Goal: Task Accomplishment & Management: Complete application form

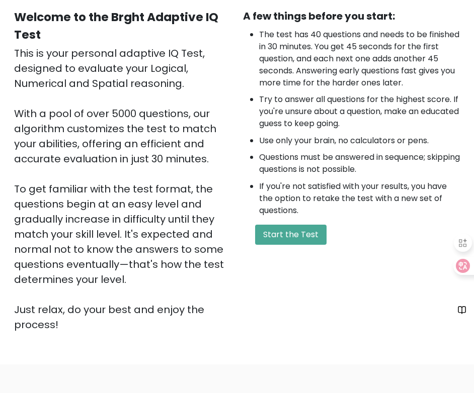
scroll to position [201, 0]
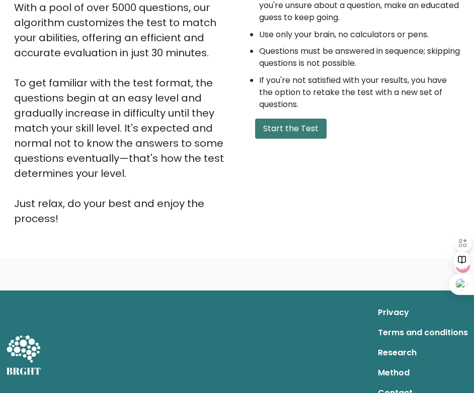
click at [262, 130] on button "Start the Test" at bounding box center [290, 129] width 71 height 20
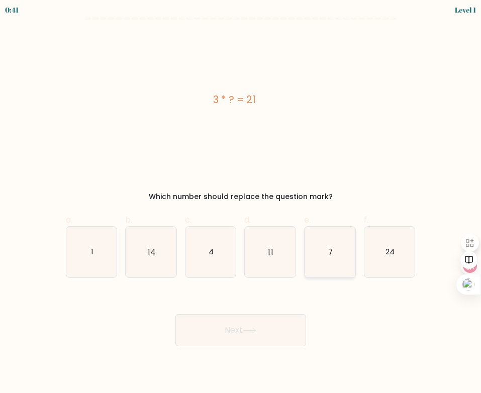
click at [321, 255] on icon "7" at bounding box center [330, 252] width 51 height 51
click at [241, 203] on input "e. 7" at bounding box center [241, 200] width 1 height 7
radio input "true"
click at [259, 328] on button "Next" at bounding box center [240, 330] width 131 height 32
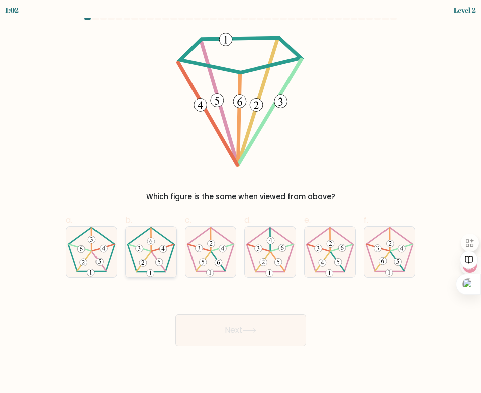
click at [152, 258] on icon at bounding box center [151, 252] width 51 height 51
click at [241, 203] on input "b." at bounding box center [241, 200] width 1 height 7
radio input "true"
click at [209, 323] on button "Next" at bounding box center [240, 330] width 131 height 32
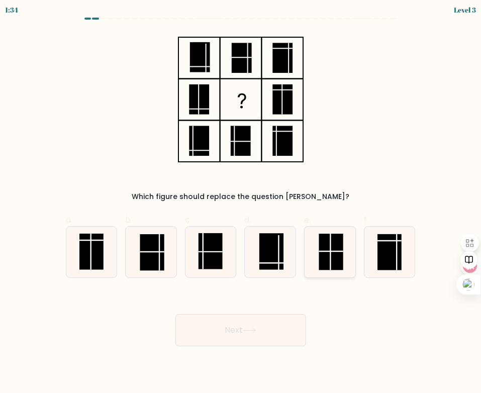
click at [322, 254] on rect at bounding box center [331, 252] width 24 height 36
click at [241, 203] on input "e." at bounding box center [241, 200] width 1 height 7
radio input "true"
click at [258, 335] on button "Next" at bounding box center [240, 330] width 131 height 32
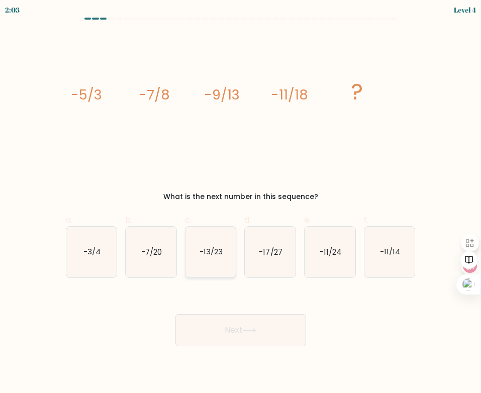
click at [218, 254] on text "-13/23" at bounding box center [211, 251] width 23 height 11
click at [241, 203] on input "c. -13/23" at bounding box center [241, 200] width 1 height 7
radio input "true"
drag, startPoint x: 231, startPoint y: 312, endPoint x: 235, endPoint y: 317, distance: 6.1
click at [232, 313] on div "Next" at bounding box center [241, 318] width 362 height 56
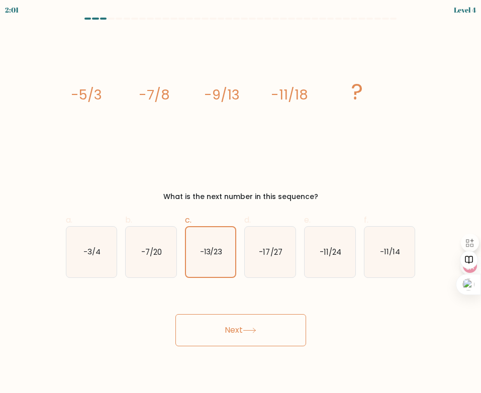
click at [235, 318] on button "Next" at bounding box center [240, 330] width 131 height 32
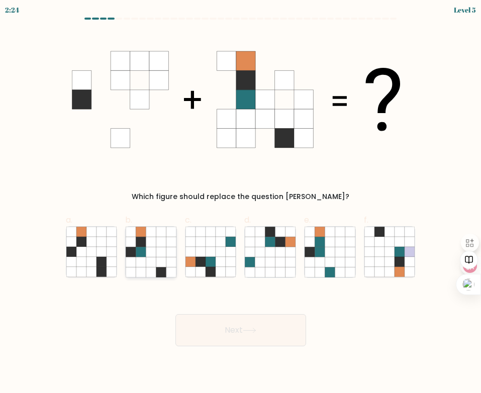
click at [152, 255] on icon at bounding box center [151, 252] width 10 height 10
click at [241, 203] on input "b." at bounding box center [241, 200] width 1 height 7
radio input "true"
click at [214, 326] on button "Next" at bounding box center [240, 330] width 131 height 32
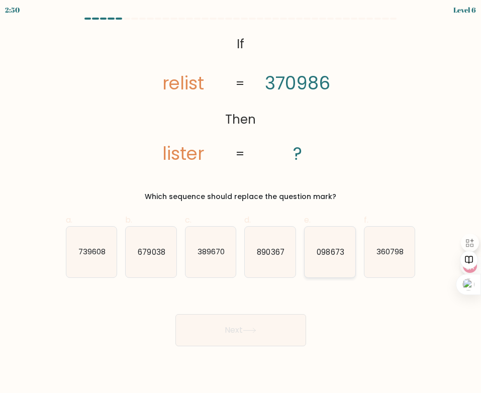
click at [333, 258] on icon "098673" at bounding box center [330, 252] width 51 height 51
click at [241, 203] on input "e. 098673" at bounding box center [241, 200] width 1 height 7
radio input "true"
click at [263, 327] on button "Next" at bounding box center [240, 330] width 131 height 32
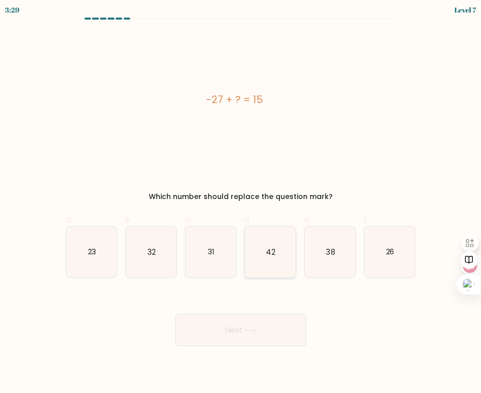
click at [260, 266] on icon "42" at bounding box center [270, 252] width 51 height 51
click at [241, 203] on input "d. 42" at bounding box center [241, 200] width 1 height 7
radio input "true"
click at [255, 330] on icon at bounding box center [250, 331] width 14 height 6
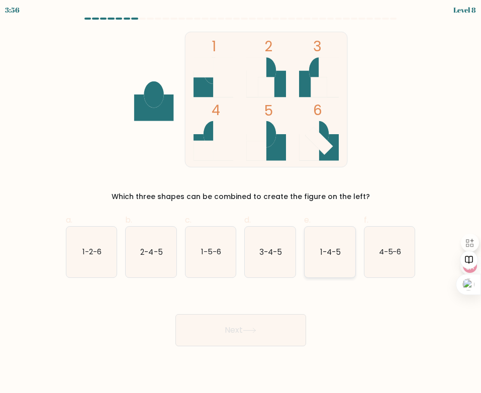
click at [320, 259] on icon "1-4-5" at bounding box center [330, 252] width 51 height 51
click at [241, 203] on input "e. 1-4-5" at bounding box center [241, 200] width 1 height 7
radio input "true"
click at [282, 329] on button "Next" at bounding box center [240, 330] width 131 height 32
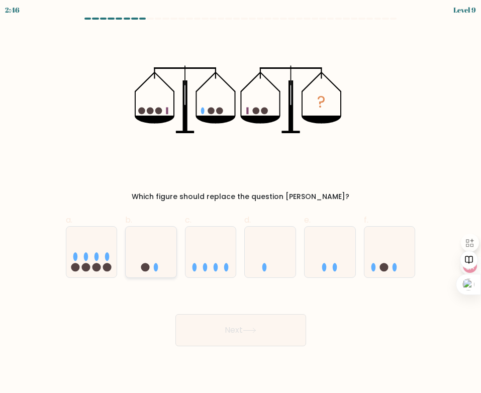
click at [136, 264] on icon at bounding box center [151, 252] width 51 height 42
click at [241, 203] on input "b." at bounding box center [241, 200] width 1 height 7
radio input "true"
click at [216, 336] on button "Next" at bounding box center [240, 330] width 131 height 32
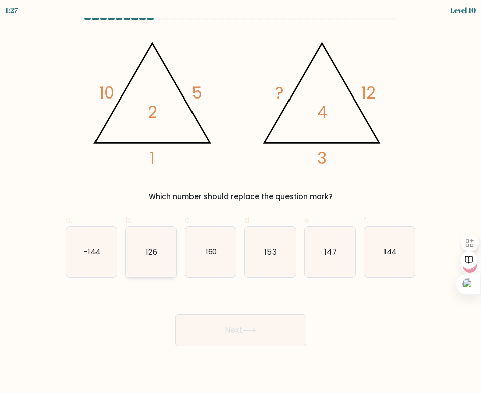
click at [167, 256] on icon "126" at bounding box center [151, 252] width 51 height 51
click at [241, 203] on input "b. 126" at bounding box center [241, 200] width 1 height 7
radio input "true"
click at [221, 336] on button "Next" at bounding box center [240, 330] width 131 height 32
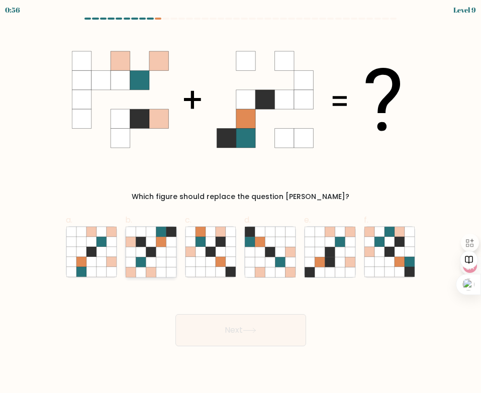
click at [163, 260] on icon at bounding box center [161, 262] width 10 height 10
click at [241, 203] on input "b." at bounding box center [241, 200] width 1 height 7
radio input "true"
click at [242, 335] on button "Next" at bounding box center [240, 330] width 131 height 32
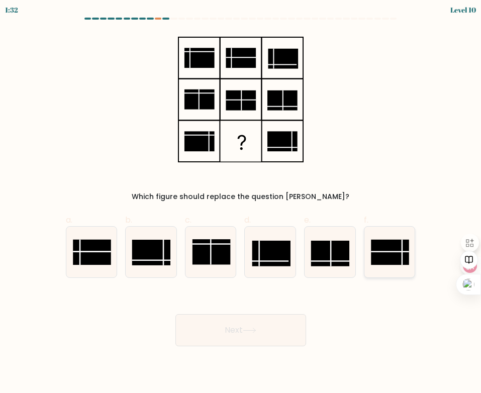
click at [380, 258] on rect at bounding box center [390, 253] width 38 height 26
click at [241, 203] on input "f." at bounding box center [241, 200] width 1 height 7
radio input "true"
click at [274, 328] on button "Next" at bounding box center [240, 330] width 131 height 32
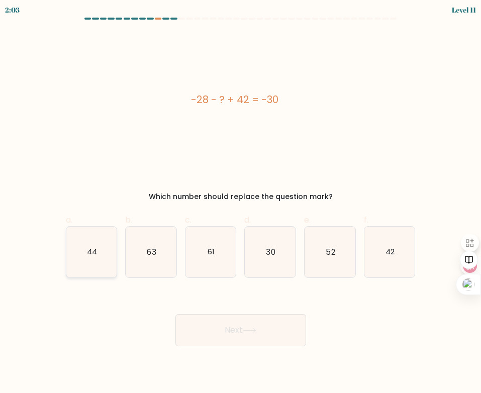
click at [100, 263] on icon "44" at bounding box center [91, 252] width 51 height 51
click at [241, 203] on input "a. 44" at bounding box center [241, 200] width 1 height 7
radio input "true"
click at [254, 340] on button "Next" at bounding box center [240, 330] width 131 height 32
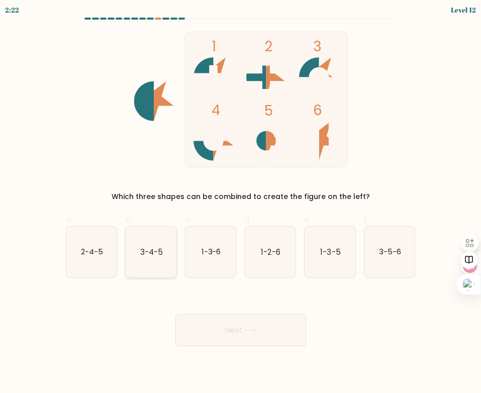
click at [166, 269] on icon "3-4-5" at bounding box center [151, 252] width 51 height 51
click at [241, 203] on input "b. 3-4-5" at bounding box center [241, 200] width 1 height 7
radio input "true"
click at [245, 332] on icon at bounding box center [250, 331] width 14 height 6
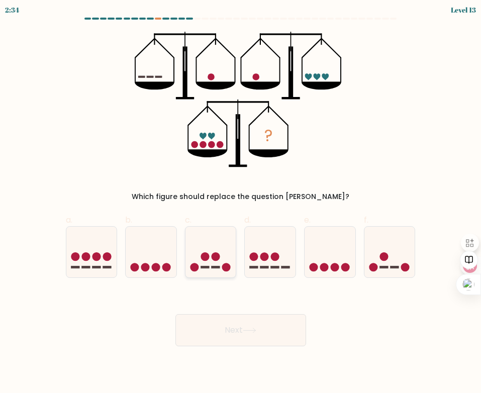
click at [216, 265] on icon at bounding box center [210, 252] width 51 height 42
click at [241, 203] on input "c." at bounding box center [241, 200] width 1 height 7
radio input "true"
click at [241, 330] on button "Next" at bounding box center [240, 330] width 131 height 32
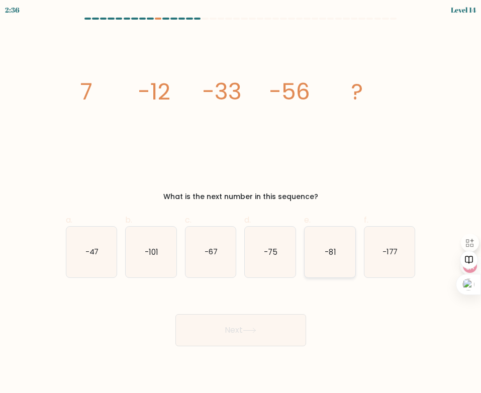
click at [341, 254] on icon "-81" at bounding box center [330, 252] width 51 height 51
click at [241, 203] on input "e. -81" at bounding box center [241, 200] width 1 height 7
radio input "true"
click at [273, 328] on button "Next" at bounding box center [240, 330] width 131 height 32
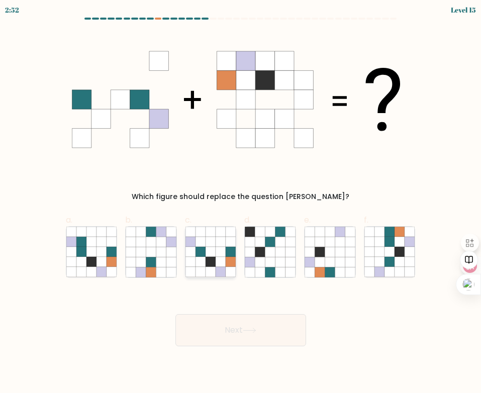
click at [217, 268] on icon at bounding box center [221, 272] width 10 height 10
click at [241, 203] on input "c." at bounding box center [241, 200] width 1 height 7
radio input "true"
click at [236, 330] on button "Next" at bounding box center [240, 330] width 131 height 32
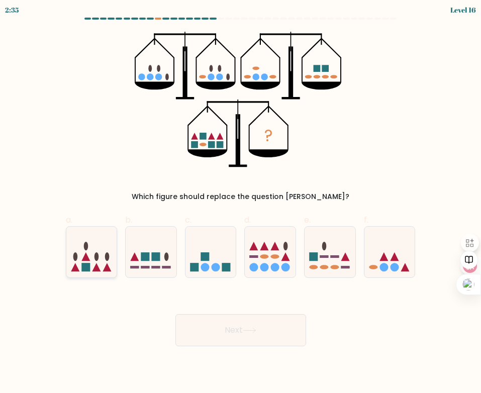
click at [105, 269] on icon at bounding box center [107, 267] width 9 height 9
click at [241, 203] on input "a." at bounding box center [241, 200] width 1 height 7
radio input "true"
click at [204, 326] on button "Next" at bounding box center [240, 330] width 131 height 32
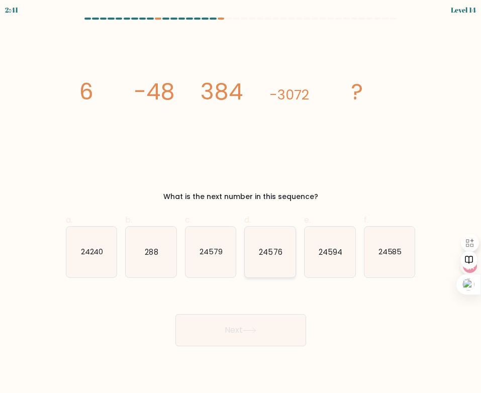
click at [253, 260] on icon "24576" at bounding box center [270, 252] width 51 height 51
click at [241, 203] on input "d. 24576" at bounding box center [241, 200] width 1 height 7
radio input "true"
click at [259, 335] on button "Next" at bounding box center [240, 330] width 131 height 32
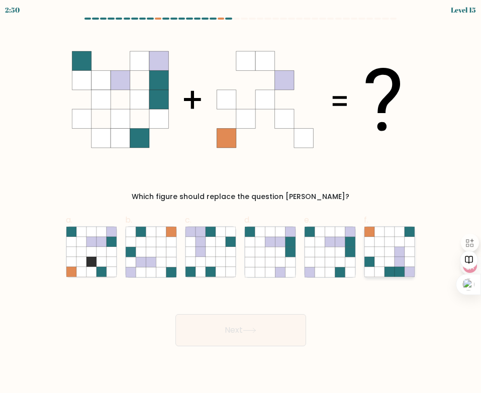
click at [376, 256] on icon at bounding box center [380, 252] width 10 height 10
click at [241, 203] on input "f." at bounding box center [241, 200] width 1 height 7
radio input "true"
click at [263, 332] on button "Next" at bounding box center [240, 330] width 131 height 32
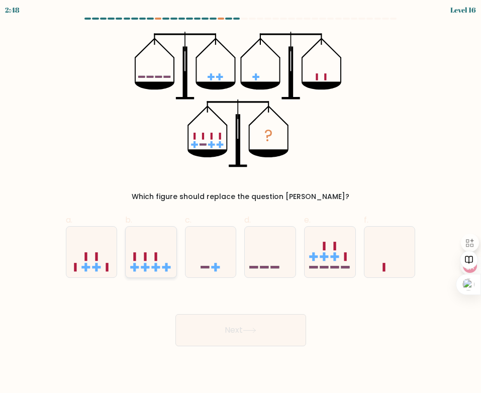
click at [143, 271] on icon at bounding box center [151, 252] width 51 height 42
click at [241, 203] on input "b." at bounding box center [241, 200] width 1 height 7
radio input "true"
click at [237, 327] on button "Next" at bounding box center [240, 330] width 131 height 32
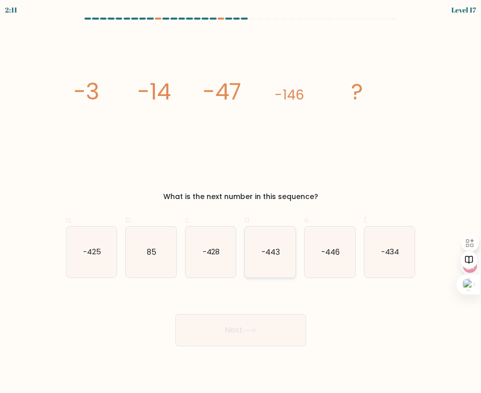
click at [281, 253] on icon "-443" at bounding box center [270, 252] width 51 height 51
click at [241, 203] on input "d. -443" at bounding box center [241, 200] width 1 height 7
radio input "true"
click at [267, 322] on button "Next" at bounding box center [240, 330] width 131 height 32
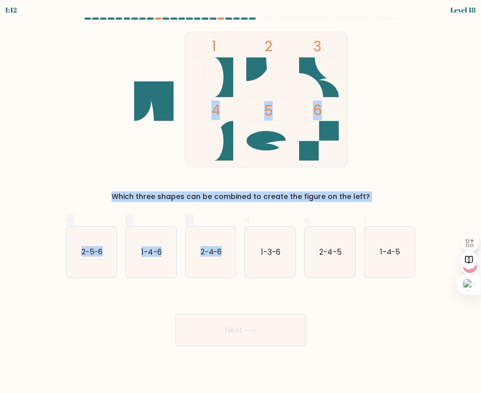
drag, startPoint x: 226, startPoint y: 245, endPoint x: 130, endPoint y: 137, distance: 143.9
click at [136, 145] on form at bounding box center [240, 182] width 481 height 329
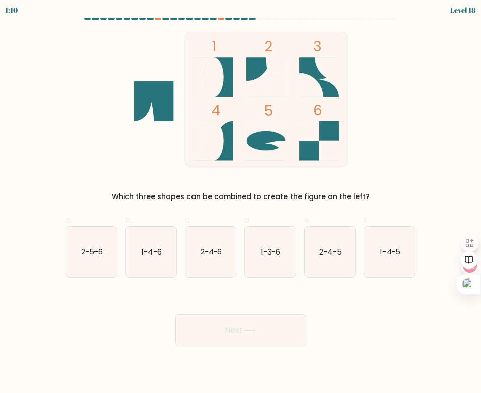
click at [63, 56] on div "1 2 3 4 5 6 Which three shapes can be combined to create the figure on the left?" at bounding box center [241, 117] width 362 height 170
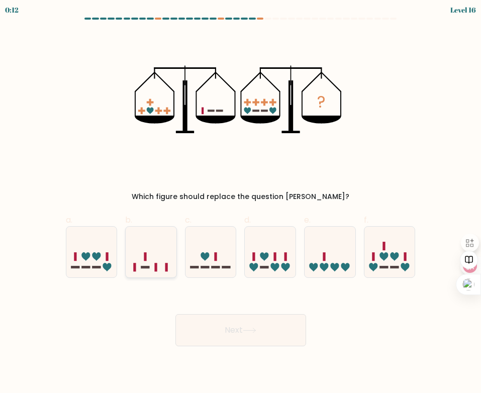
click at [168, 265] on icon at bounding box center [151, 252] width 51 height 42
click at [241, 203] on input "b." at bounding box center [241, 200] width 1 height 7
radio input "true"
click at [233, 323] on button "Next" at bounding box center [240, 330] width 131 height 32
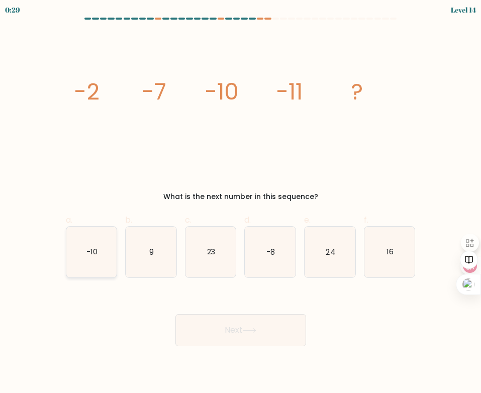
click at [92, 246] on icon "-10" at bounding box center [91, 252] width 51 height 51
click at [241, 203] on input "a. -10" at bounding box center [241, 200] width 1 height 7
radio input "true"
click at [235, 333] on button "Next" at bounding box center [240, 330] width 131 height 32
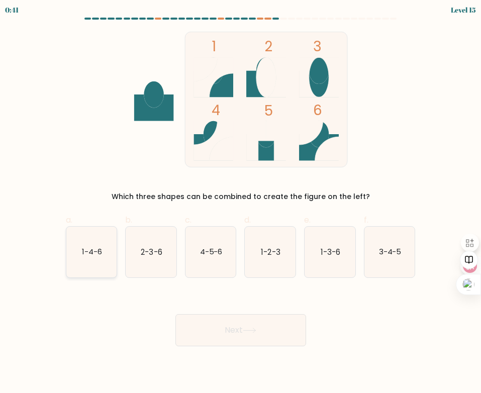
click at [88, 255] on text "1-4-6" at bounding box center [92, 251] width 20 height 11
click at [241, 203] on input "a. 1-4-6" at bounding box center [241, 200] width 1 height 7
radio input "true"
click at [242, 339] on button "Next" at bounding box center [240, 330] width 131 height 32
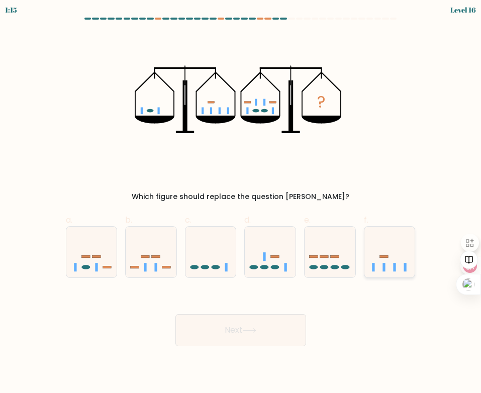
click at [387, 262] on icon at bounding box center [389, 252] width 51 height 42
click at [241, 203] on input "f." at bounding box center [241, 200] width 1 height 7
radio input "true"
click at [250, 340] on button "Next" at bounding box center [240, 330] width 131 height 32
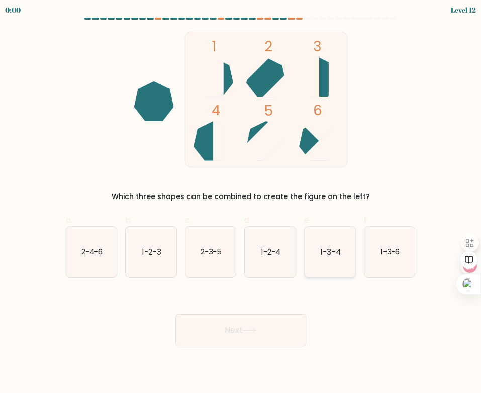
click at [328, 243] on icon "1-3-4" at bounding box center [330, 252] width 51 height 51
click at [241, 203] on input "e. 1-3-4" at bounding box center [241, 200] width 1 height 7
radio input "true"
click at [250, 330] on div "Next" at bounding box center [241, 318] width 362 height 56
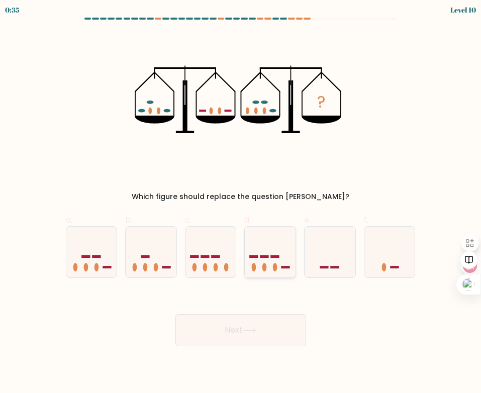
click at [273, 254] on icon at bounding box center [270, 252] width 51 height 42
click at [241, 203] on input "d." at bounding box center [241, 200] width 1 height 7
radio input "true"
click at [221, 264] on icon at bounding box center [210, 252] width 51 height 42
click at [241, 203] on input "c." at bounding box center [241, 200] width 1 height 7
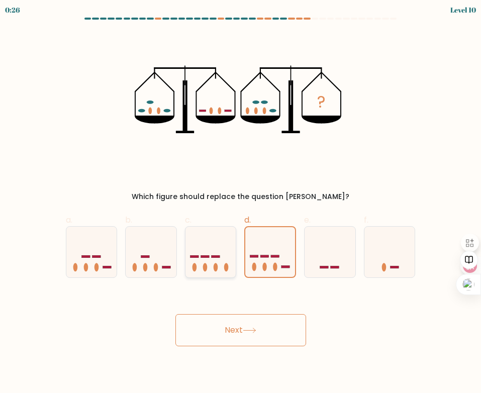
radio input "true"
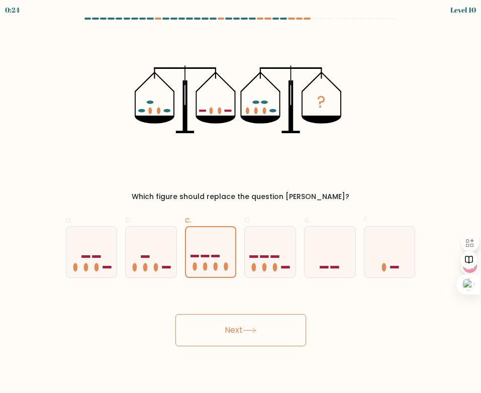
click at [232, 321] on button "Next" at bounding box center [240, 330] width 131 height 32
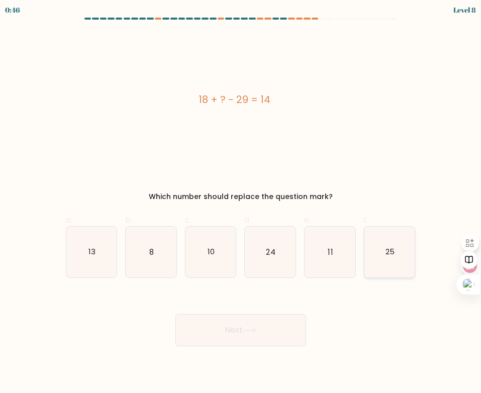
click at [368, 249] on icon "25" at bounding box center [389, 252] width 51 height 51
click at [241, 203] on input "f. 25" at bounding box center [241, 200] width 1 height 7
radio input "true"
click at [253, 341] on button "Next" at bounding box center [240, 330] width 131 height 32
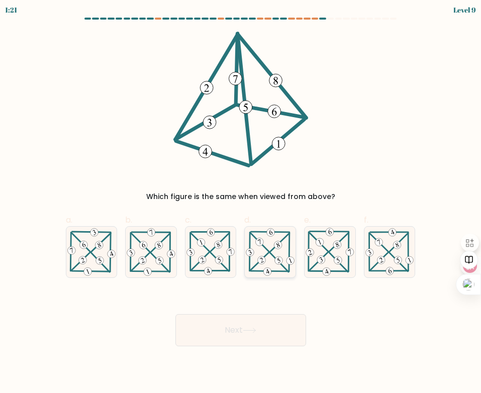
click at [276, 255] on icon at bounding box center [270, 251] width 51 height 49
click at [241, 203] on input "d." at bounding box center [241, 200] width 1 height 7
radio input "true"
click at [255, 320] on button "Next" at bounding box center [240, 330] width 131 height 32
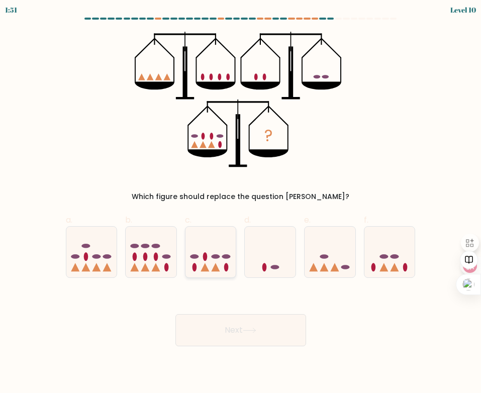
click at [218, 264] on icon at bounding box center [210, 252] width 51 height 42
click at [241, 203] on input "c." at bounding box center [241, 200] width 1 height 7
radio input "true"
click at [226, 329] on button "Next" at bounding box center [240, 330] width 131 height 32
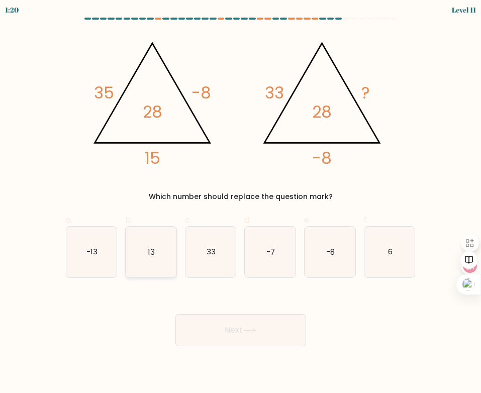
click at [167, 258] on icon "13" at bounding box center [151, 252] width 51 height 51
click at [241, 203] on input "b. 13" at bounding box center [241, 200] width 1 height 7
radio input "true"
click at [239, 333] on button "Next" at bounding box center [240, 330] width 131 height 32
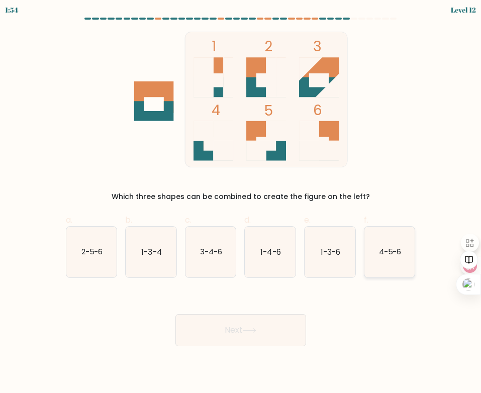
click at [381, 251] on text "4-5-6" at bounding box center [390, 251] width 23 height 11
click at [241, 203] on input "f. 4-5-6" at bounding box center [241, 200] width 1 height 7
radio input "true"
click at [294, 328] on button "Next" at bounding box center [240, 330] width 131 height 32
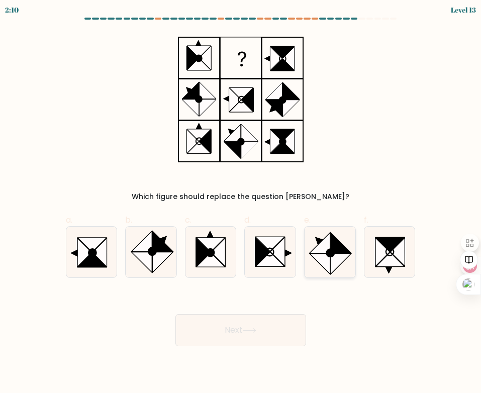
click at [330, 249] on icon at bounding box center [330, 253] width 8 height 8
click at [241, 203] on input "e." at bounding box center [241, 200] width 1 height 7
radio input "true"
click at [256, 325] on button "Next" at bounding box center [240, 330] width 131 height 32
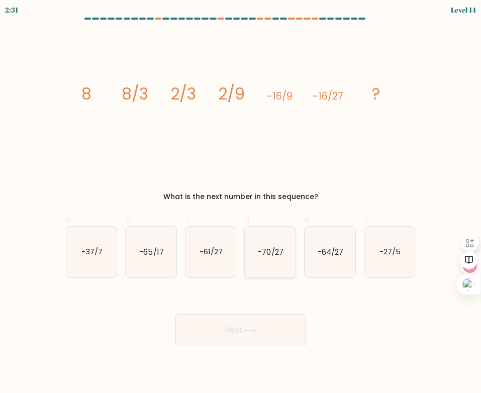
click at [257, 256] on icon "-70/27" at bounding box center [270, 252] width 51 height 51
click at [241, 203] on input "d. -70/27" at bounding box center [241, 200] width 1 height 7
radio input "true"
click at [261, 327] on button "Next" at bounding box center [240, 330] width 131 height 32
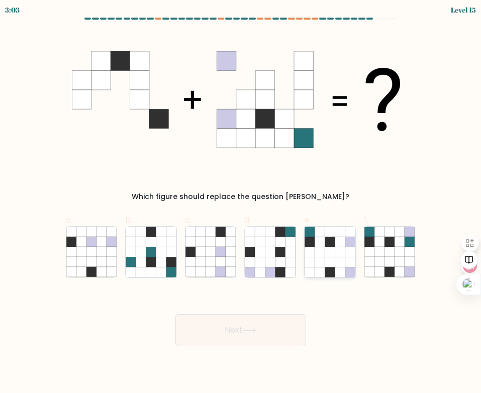
click at [336, 261] on icon at bounding box center [340, 262] width 10 height 10
click at [241, 203] on input "e." at bounding box center [241, 200] width 1 height 7
radio input "true"
click at [238, 328] on button "Next" at bounding box center [240, 330] width 131 height 32
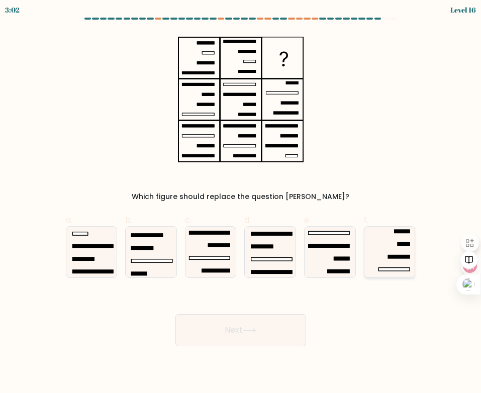
click at [381, 259] on icon at bounding box center [389, 252] width 51 height 51
click at [241, 203] on input "f." at bounding box center [241, 200] width 1 height 7
radio input "true"
click at [239, 316] on button "Next" at bounding box center [240, 330] width 131 height 32
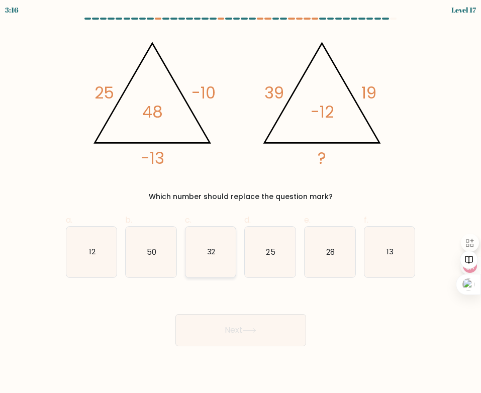
click at [208, 258] on icon "32" at bounding box center [210, 252] width 51 height 51
click at [241, 203] on input "c. 32" at bounding box center [241, 200] width 1 height 7
radio input "true"
click at [240, 321] on button "Next" at bounding box center [240, 330] width 131 height 32
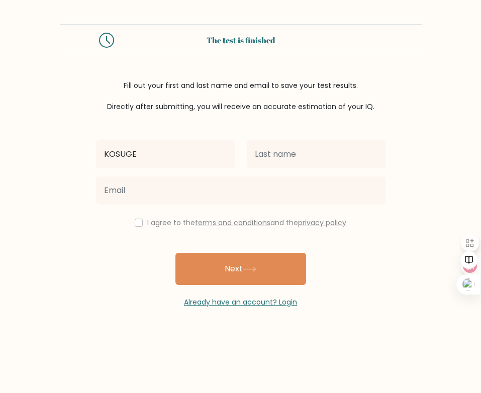
type input "KOSUGE"
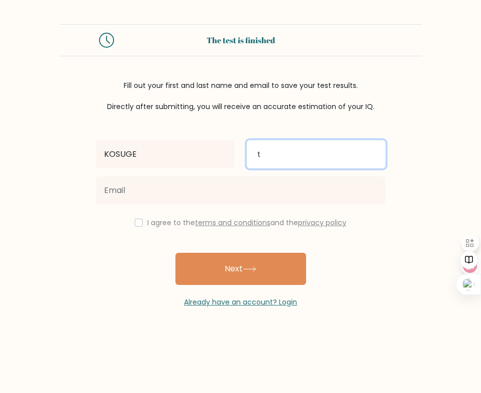
type input "た"
type input "[PERSON_NAME]"
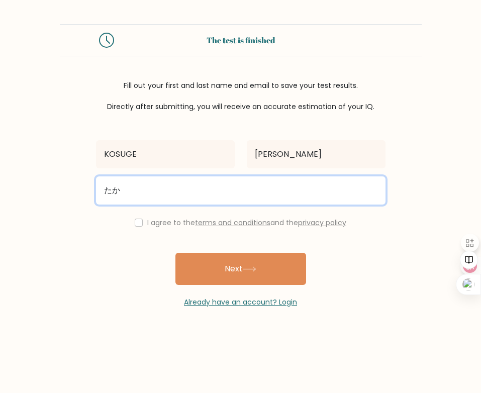
type input "た"
type input "[EMAIL_ADDRESS][DOMAIN_NAME]"
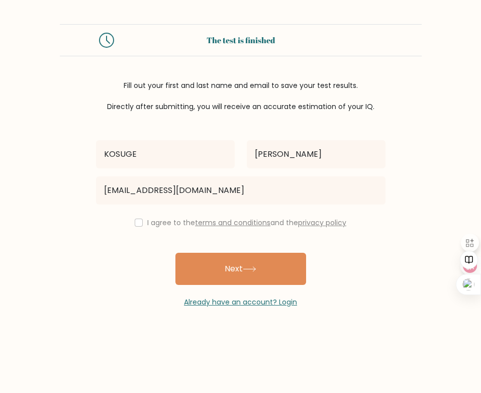
click at [142, 223] on div "I agree to the terms and conditions and the privacy policy" at bounding box center [241, 223] width 302 height 12
click at [243, 222] on link "terms and conditions" at bounding box center [232, 223] width 75 height 10
click at [135, 220] on input "checkbox" at bounding box center [139, 223] width 8 height 8
checkbox input "true"
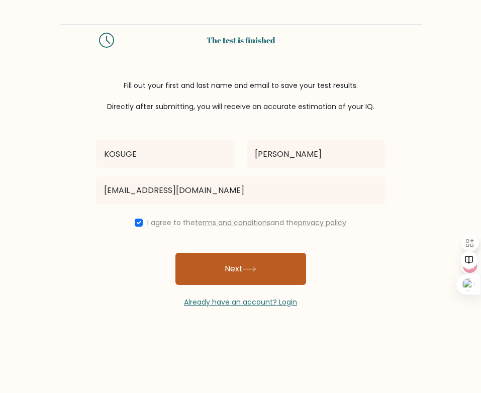
click at [211, 269] on button "Next" at bounding box center [240, 269] width 131 height 32
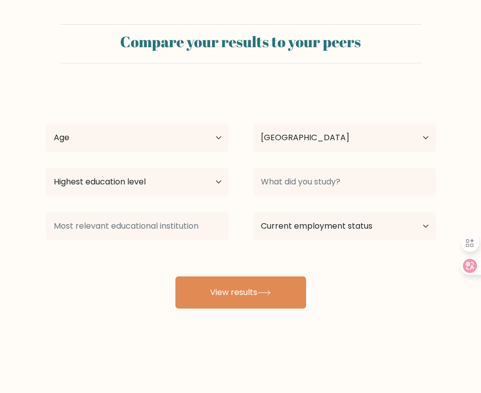
select select "MY"
click at [160, 143] on select "Age Under [DEMOGRAPHIC_DATA] [DEMOGRAPHIC_DATA] [DEMOGRAPHIC_DATA] [DEMOGRAPHIC…" at bounding box center [137, 138] width 183 height 28
select select "35_44"
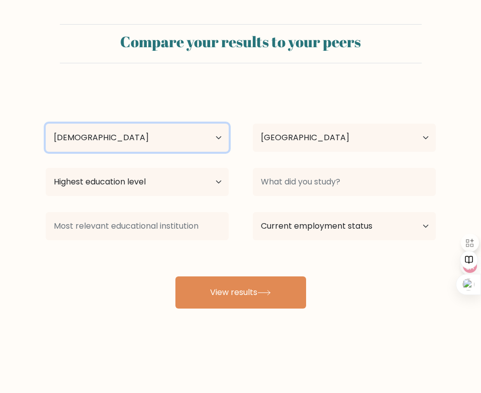
click at [46, 124] on select "Age Under 18 years old 18-24 years old 25-34 years old 35-44 years old 45-54 ye…" at bounding box center [137, 138] width 183 height 28
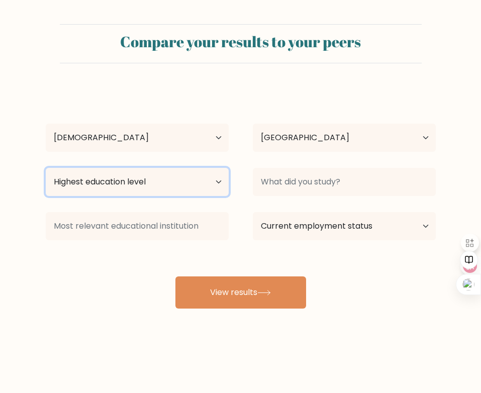
click at [152, 180] on select "Highest education level No schooling Primary Lower Secondary Upper Secondary Oc…" at bounding box center [137, 182] width 183 height 28
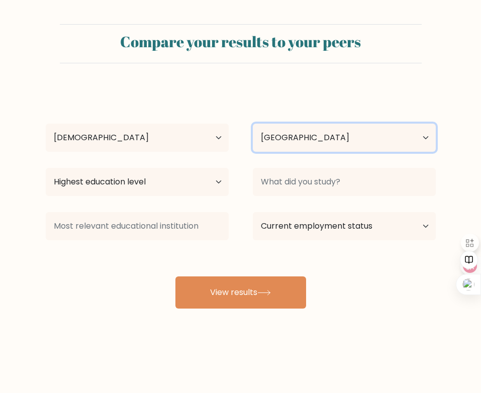
click at [310, 137] on select "Country Afghanistan Albania Algeria American Samoa Andorra Angola Anguilla Anta…" at bounding box center [344, 138] width 183 height 28
select select "JP"
click at [253, 124] on select "Country Afghanistan Albania Algeria American Samoa Andorra Angola Anguilla Anta…" at bounding box center [344, 138] width 183 height 28
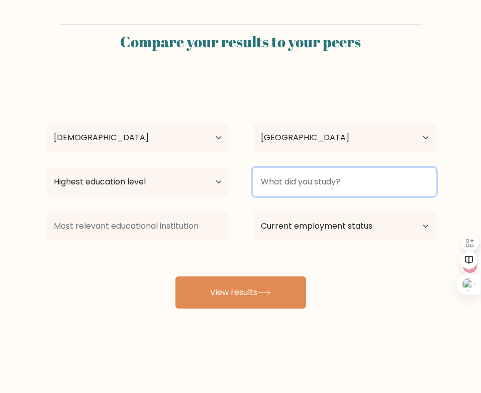
click at [321, 180] on input at bounding box center [344, 182] width 183 height 28
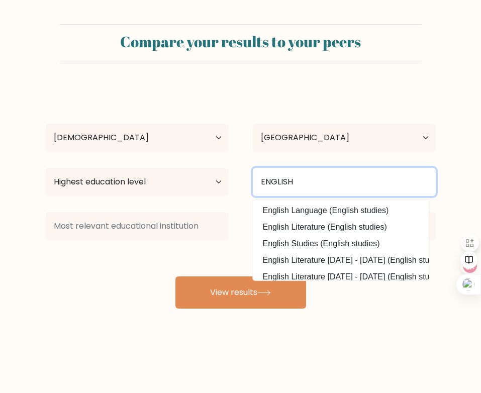
type input "ENGLISH"
click at [175, 276] on button "View results" at bounding box center [240, 292] width 131 height 32
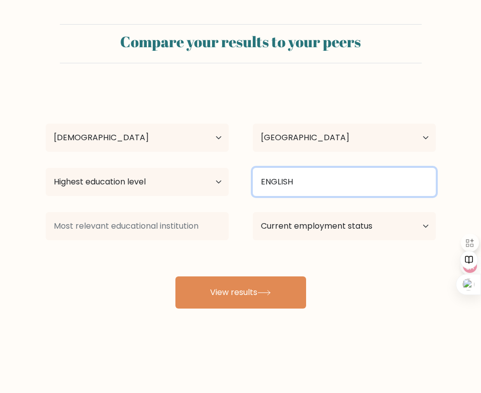
drag, startPoint x: 289, startPoint y: 176, endPoint x: 300, endPoint y: 180, distance: 11.8
click at [294, 178] on input "ENGLISH" at bounding box center [344, 182] width 183 height 28
click at [307, 183] on input "ENGLISH" at bounding box center [344, 182] width 183 height 28
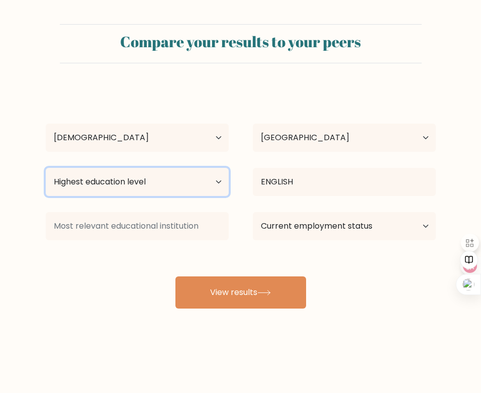
click at [222, 184] on select "Highest education level No schooling Primary Lower Secondary Upper Secondary Oc…" at bounding box center [137, 182] width 183 height 28
select select "bachelors_degree"
click at [46, 168] on select "Highest education level No schooling Primary Lower Secondary Upper Secondary Oc…" at bounding box center [137, 182] width 183 height 28
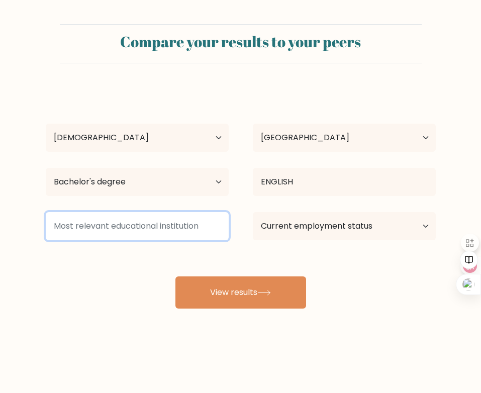
click at [151, 232] on input at bounding box center [137, 226] width 183 height 28
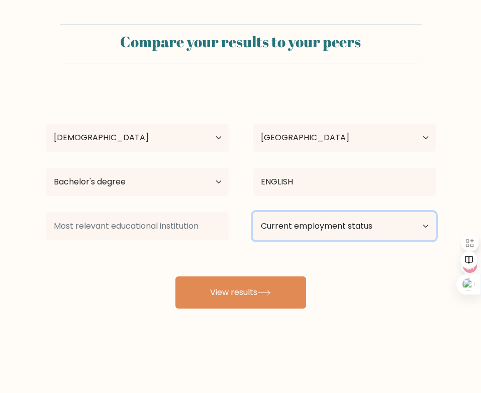
click at [292, 233] on select "Current employment status Employed Student Retired Other / prefer not to answer" at bounding box center [344, 226] width 183 height 28
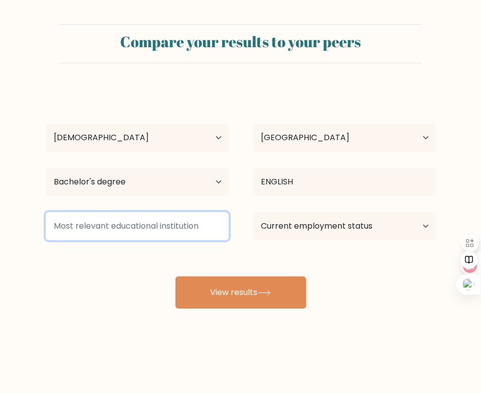
click at [196, 233] on input at bounding box center [137, 226] width 183 height 28
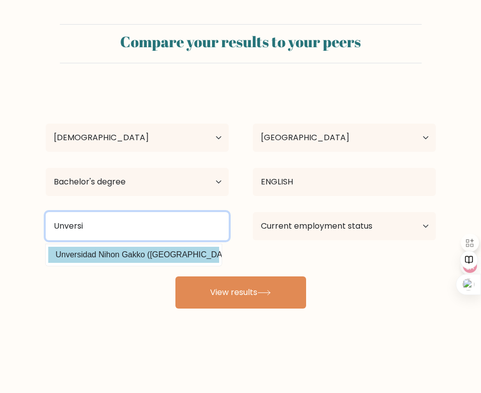
type input "Unversi"
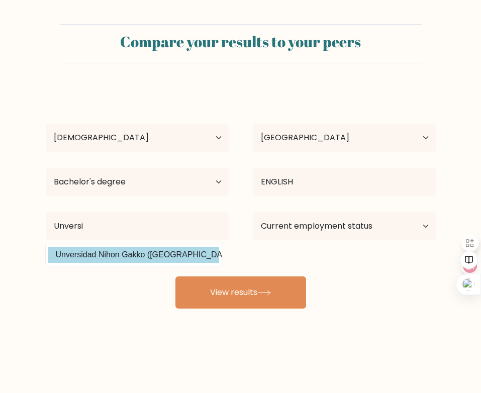
click at [184, 254] on div "KOSUGE TAKASHI Age Under 18 years old 18-24 years old 25-34 years old 35-44 yea…" at bounding box center [241, 197] width 402 height 221
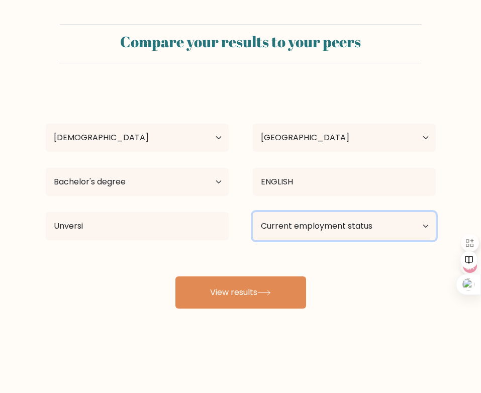
click at [335, 221] on select "Current employment status Employed Student Retired Other / prefer not to answer" at bounding box center [344, 226] width 183 height 28
select select "employed"
click at [253, 212] on select "Current employment status Employed Student Retired Other / prefer not to answer" at bounding box center [344, 226] width 183 height 28
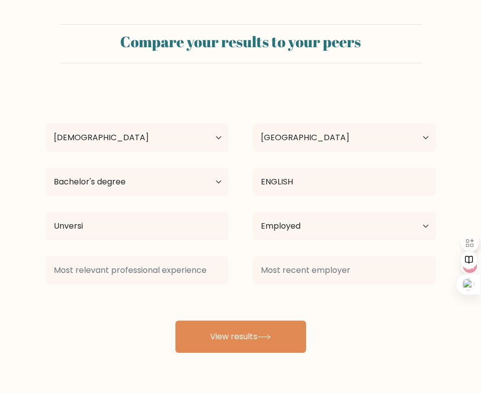
click at [283, 299] on div "KOSUGE TAKASHI Age Under 18 years old 18-24 years old 25-34 years old 35-44 yea…" at bounding box center [241, 219] width 402 height 265
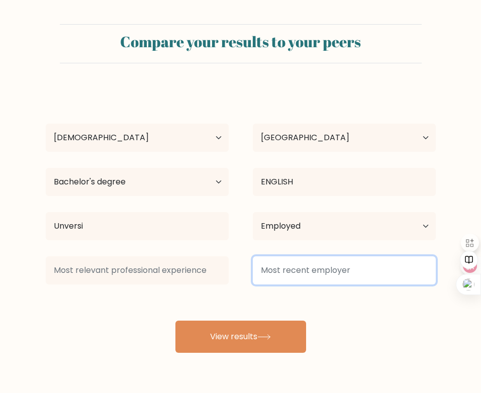
click at [285, 272] on input at bounding box center [344, 270] width 183 height 28
type input "5"
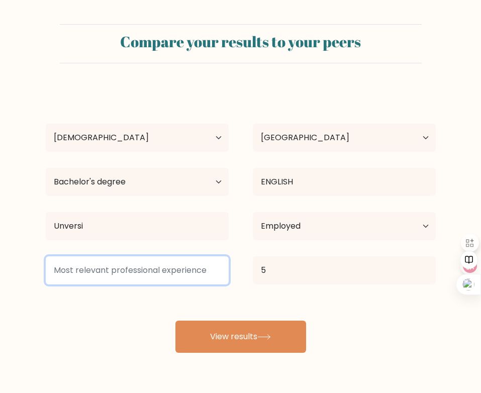
click at [188, 281] on input at bounding box center [137, 270] width 183 height 28
type input "5"
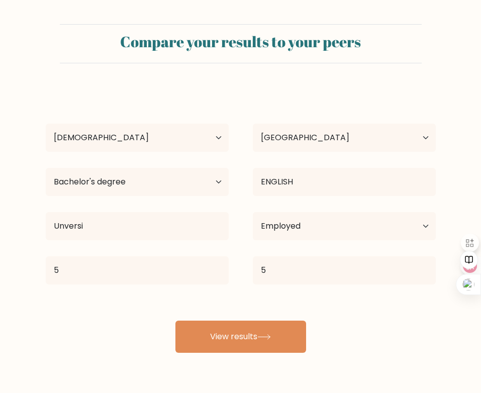
click at [204, 318] on div "KOSUGE TAKASHI Age Under 18 years old 18-24 years old 25-34 years old 35-44 yea…" at bounding box center [241, 219] width 402 height 265
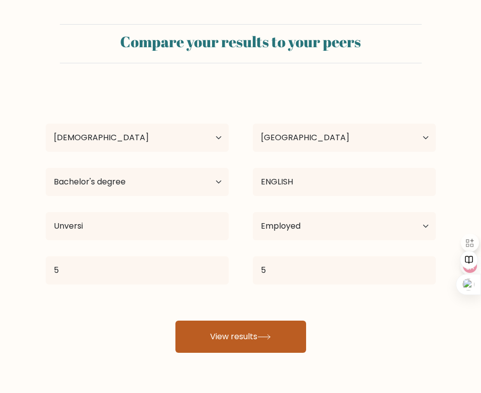
click at [208, 329] on button "View results" at bounding box center [240, 337] width 131 height 32
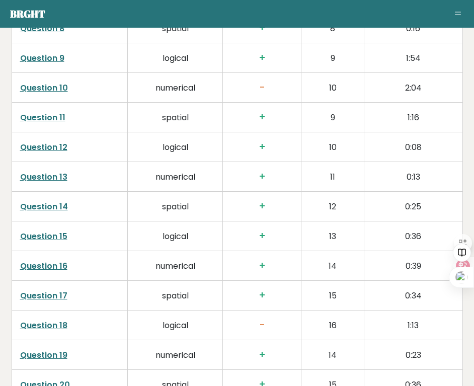
scroll to position [1810, 0]
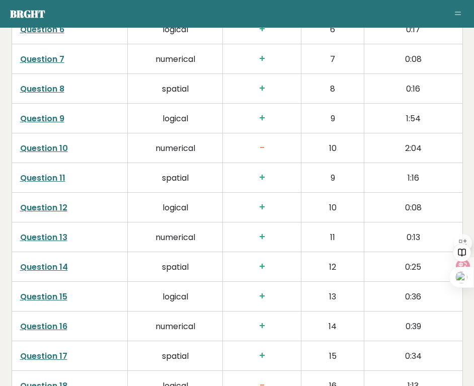
click at [44, 142] on link "Question 10" at bounding box center [44, 148] width 48 height 12
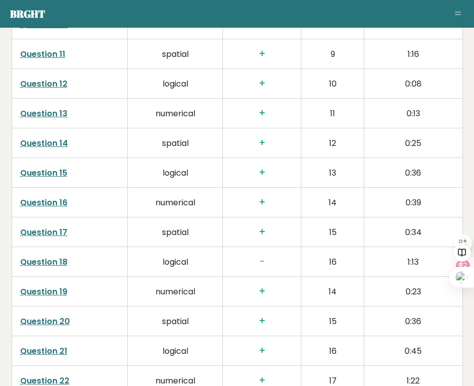
scroll to position [1960, 0]
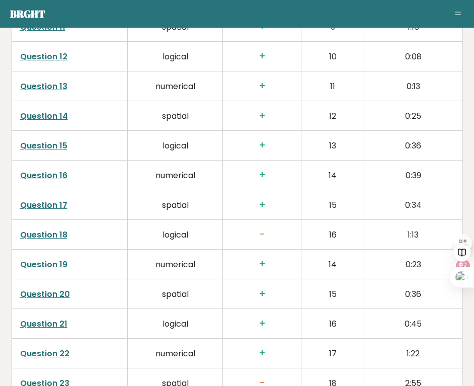
click at [42, 229] on link "Question 18" at bounding box center [43, 235] width 47 height 12
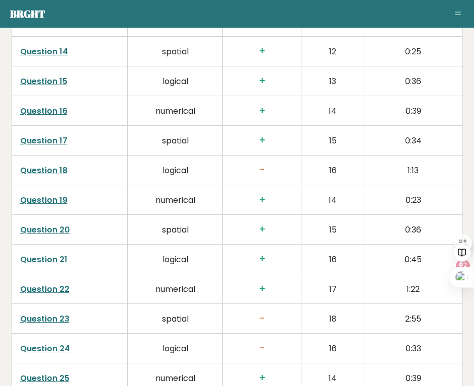
scroll to position [2111, 0]
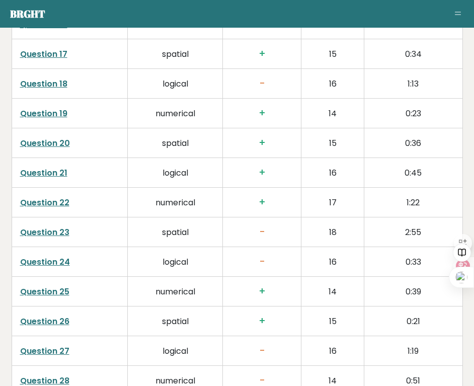
click at [52, 226] on link "Question 23" at bounding box center [44, 232] width 49 height 12
click at [53, 256] on link "Question 24" at bounding box center [45, 262] width 50 height 12
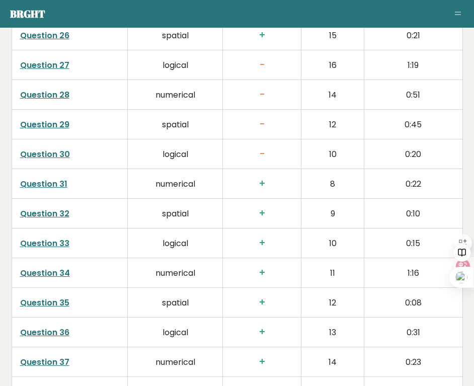
scroll to position [2358, 0]
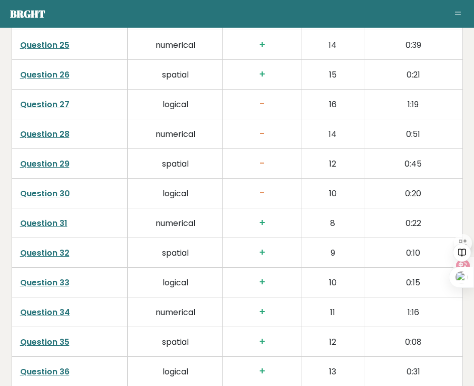
click at [32, 188] on link "Question 30" at bounding box center [45, 194] width 50 height 12
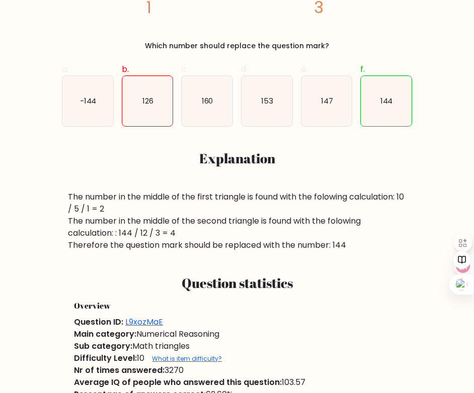
scroll to position [352, 0]
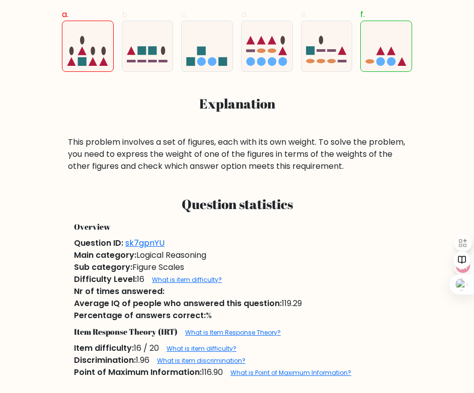
scroll to position [251, 0]
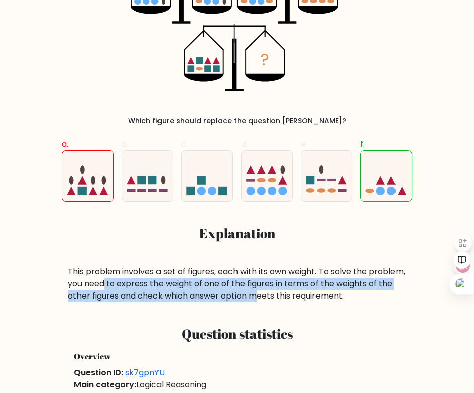
drag, startPoint x: 144, startPoint y: 281, endPoint x: 315, endPoint y: 296, distance: 172.1
click at [315, 296] on div "This problem involves a set of figures, each with its own weight. To solve the …" at bounding box center [237, 284] width 338 height 36
click at [185, 278] on div "This problem involves a set of figures, each with its own weight. To solve the …" at bounding box center [237, 284] width 338 height 36
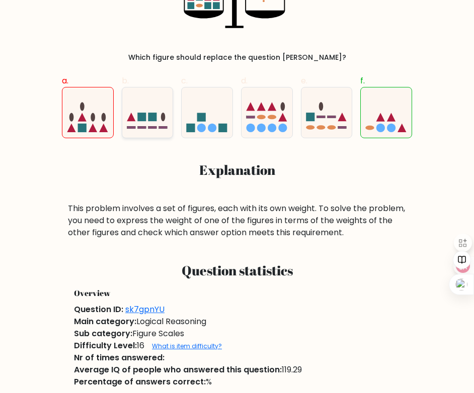
scroll to position [302, 0]
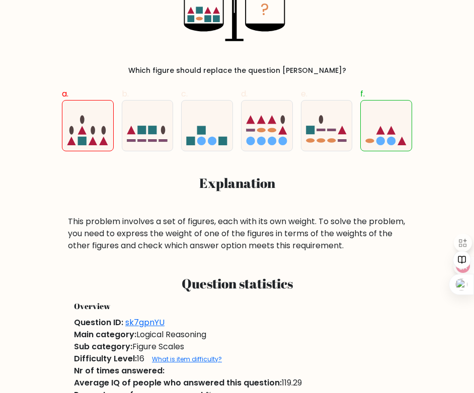
click at [174, 127] on div "b." at bounding box center [148, 120] width 60 height 64
click at [166, 130] on icon at bounding box center [147, 126] width 51 height 42
radio input "true"
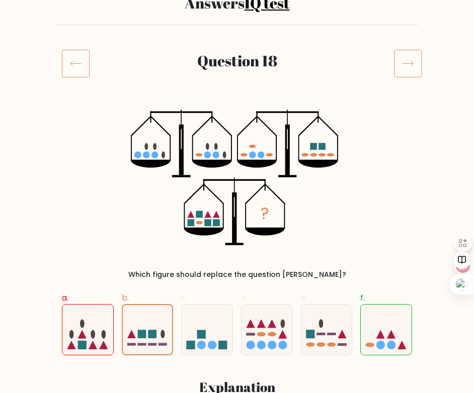
scroll to position [154, 0]
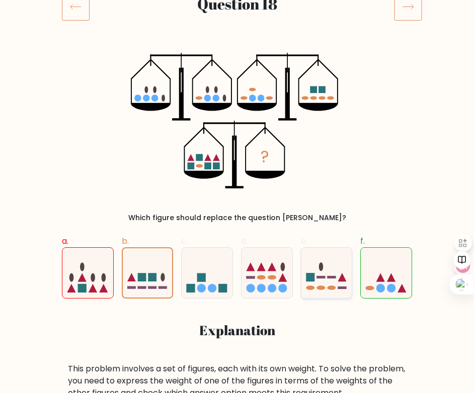
click at [312, 259] on icon at bounding box center [326, 273] width 51 height 42
click at [237, 49] on input "e." at bounding box center [237, 45] width 1 height 7
radio input "true"
click at [274, 278] on ellipse at bounding box center [271, 277] width 9 height 5
click at [237, 49] on input "d." at bounding box center [237, 45] width 1 height 7
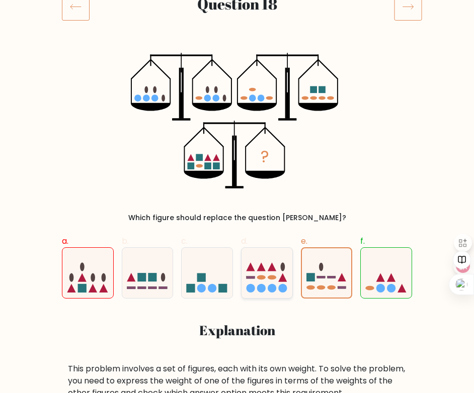
radio input "true"
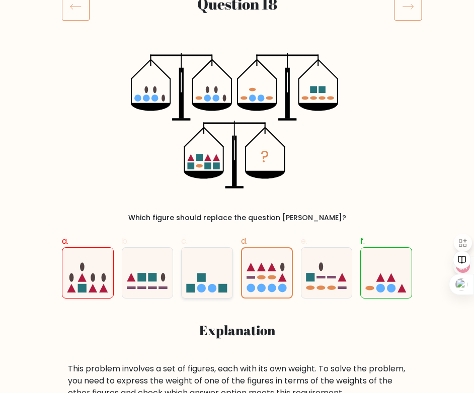
click at [214, 275] on icon at bounding box center [206, 273] width 51 height 42
click at [237, 49] on input "c." at bounding box center [237, 45] width 1 height 7
radio input "true"
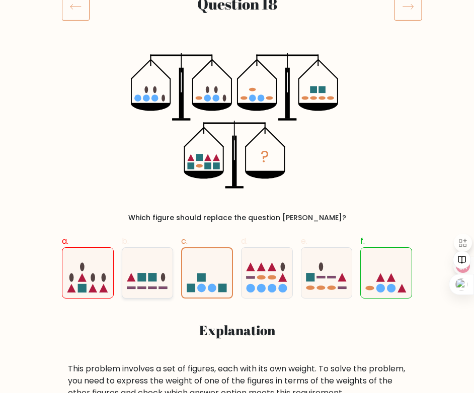
click at [137, 274] on icon at bounding box center [147, 273] width 51 height 42
click at [237, 49] on input "b." at bounding box center [237, 45] width 1 height 7
radio input "true"
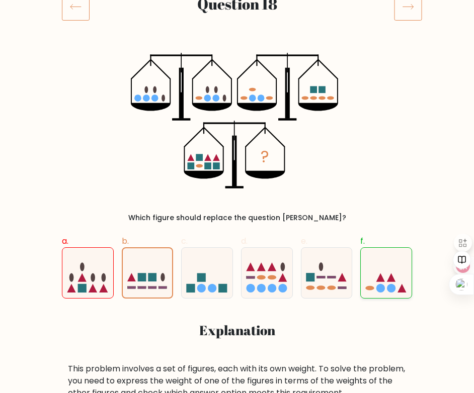
click at [375, 258] on icon at bounding box center [385, 273] width 51 height 42
click at [237, 49] on input "f." at bounding box center [237, 45] width 1 height 7
radio input "true"
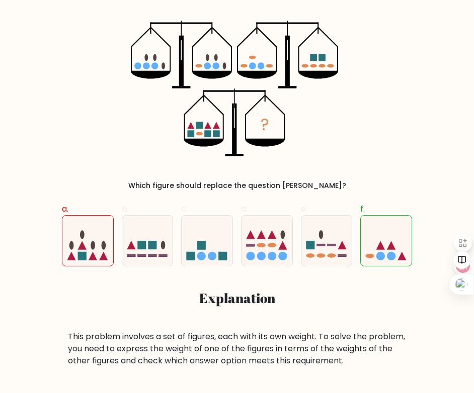
scroll to position [205, 0]
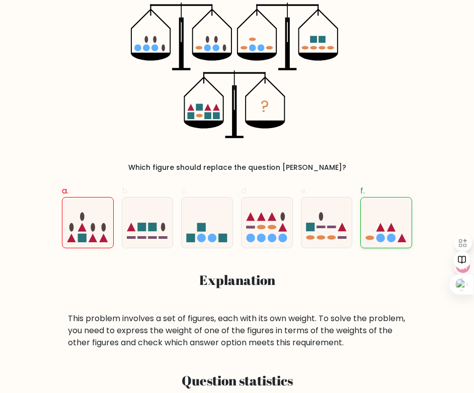
click at [380, 216] on icon at bounding box center [385, 223] width 51 height 42
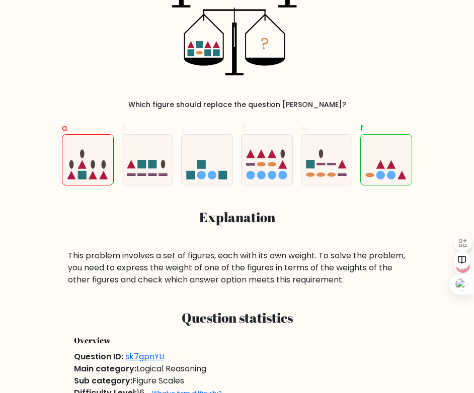
scroll to position [104, 0]
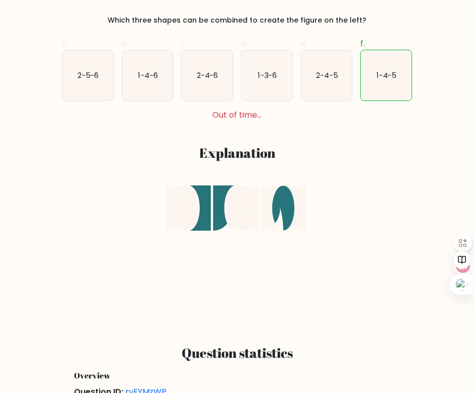
scroll to position [101, 0]
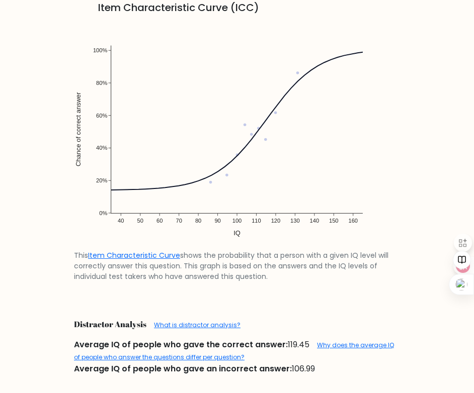
scroll to position [955, 0]
